Goal: Transaction & Acquisition: Purchase product/service

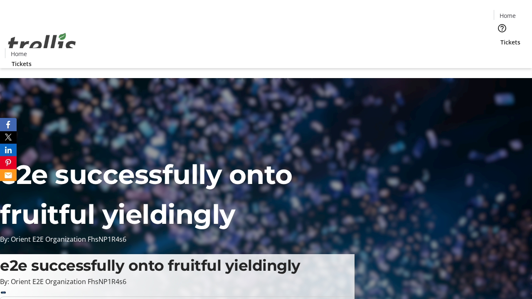
click at [501, 38] on span "Tickets" at bounding box center [511, 42] width 20 height 9
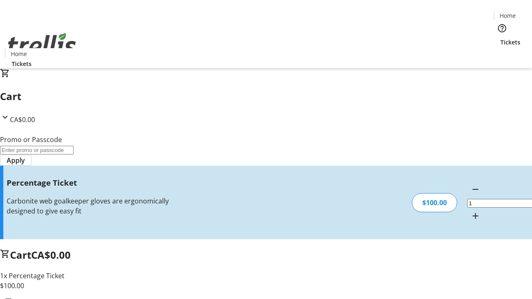
type input "BAR"
